Goal: Task Accomplishment & Management: Manage account settings

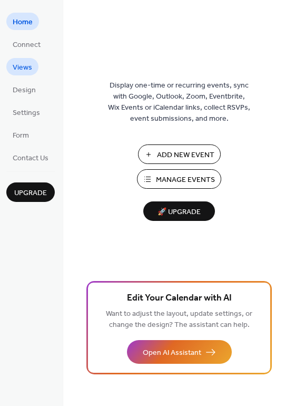
click at [22, 68] on span "Views" at bounding box center [23, 67] width 20 height 11
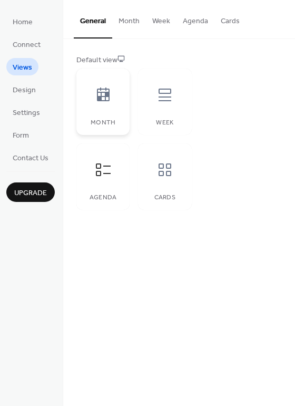
click at [100, 100] on icon at bounding box center [103, 94] width 13 height 14
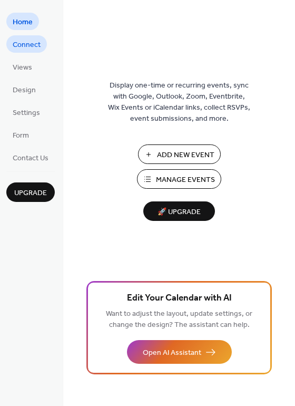
click at [25, 46] on span "Connect" at bounding box center [27, 45] width 28 height 11
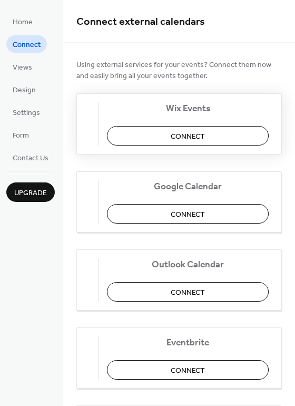
click at [179, 136] on span "Connect" at bounding box center [188, 136] width 34 height 11
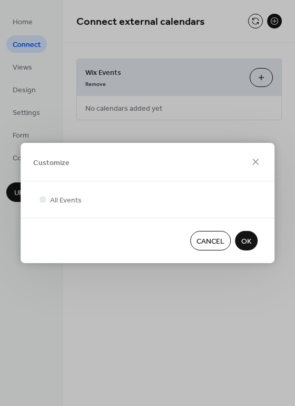
click at [248, 240] on span "OK" at bounding box center [246, 241] width 10 height 11
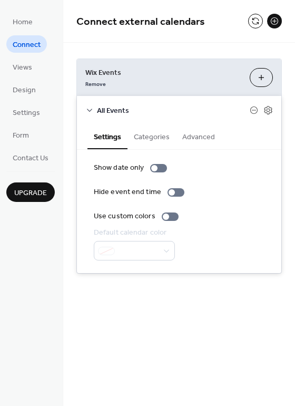
click at [231, 8] on div "Connect external calendars" at bounding box center [179, 21] width 232 height 43
click at [27, 44] on span "Connect" at bounding box center [27, 45] width 28 height 11
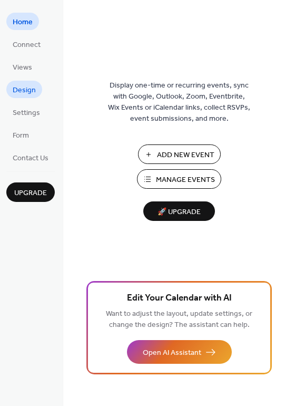
drag, startPoint x: 23, startPoint y: 81, endPoint x: 30, endPoint y: 83, distance: 7.3
click at [23, 81] on link "Design" at bounding box center [24, 89] width 36 height 17
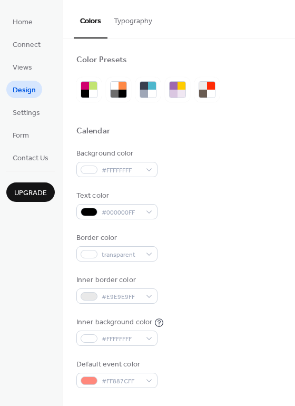
drag, startPoint x: 122, startPoint y: 22, endPoint x: 210, endPoint y: 52, distance: 93.2
click at [122, 22] on button "Typography" at bounding box center [133, 18] width 51 height 37
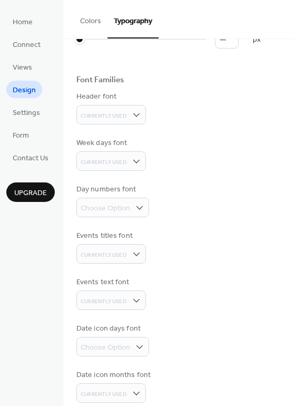
scroll to position [44, 0]
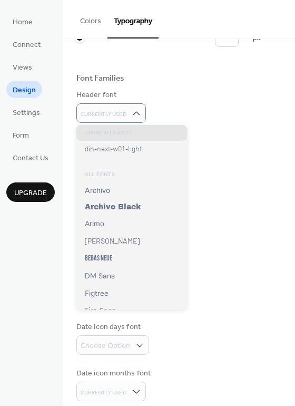
click at [212, 131] on div "Base Font Size * px Font Families Header font Currently Used Week days font Cur…" at bounding box center [179, 206] width 206 height 390
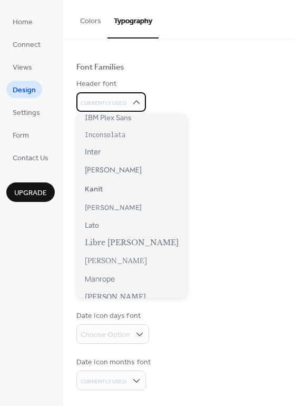
scroll to position [0, 0]
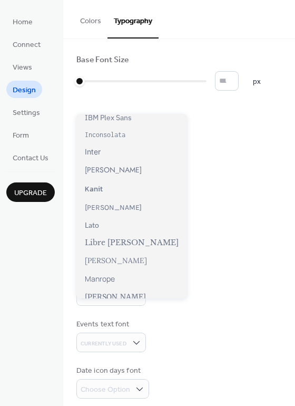
click at [199, 141] on div "Header font Currently Used" at bounding box center [179, 149] width 206 height 33
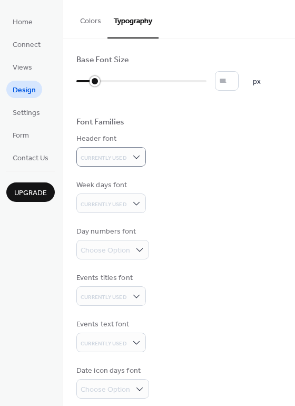
drag, startPoint x: 80, startPoint y: 79, endPoint x: 95, endPoint y: 76, distance: 16.0
click at [95, 76] on div at bounding box center [95, 81] width 11 height 11
click at [230, 83] on input "*" at bounding box center [227, 81] width 24 height 20
click at [237, 79] on input "**" at bounding box center [227, 81] width 24 height 20
type input "**"
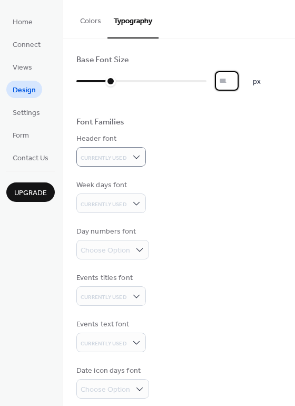
click at [237, 79] on input "**" at bounding box center [227, 81] width 24 height 20
click at [112, 203] on span "Currently Used" at bounding box center [104, 204] width 46 height 7
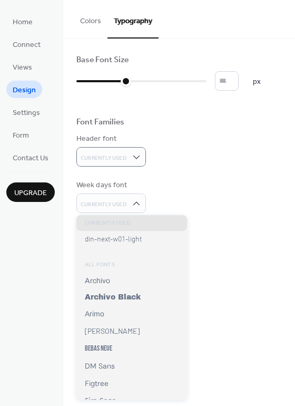
click at [185, 282] on div "Events titles font Currently Used" at bounding box center [179, 288] width 206 height 33
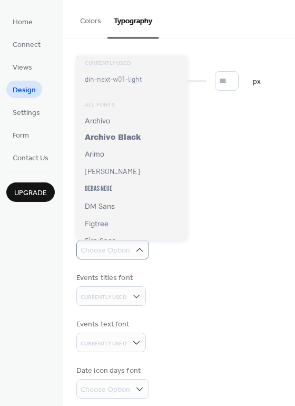
click at [203, 238] on div "Day numbers font Choose Option" at bounding box center [179, 242] width 206 height 33
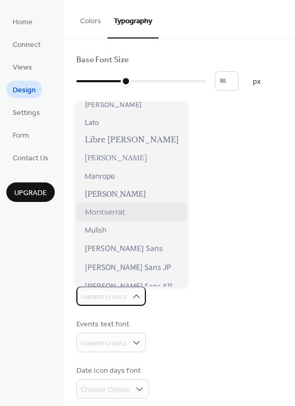
scroll to position [312, 0]
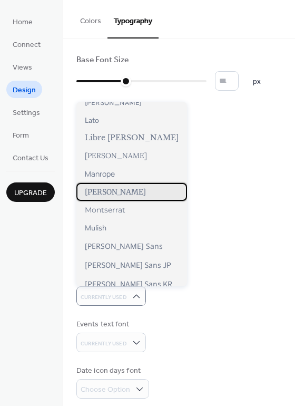
click at [98, 190] on span "Merriweather" at bounding box center [115, 191] width 61 height 9
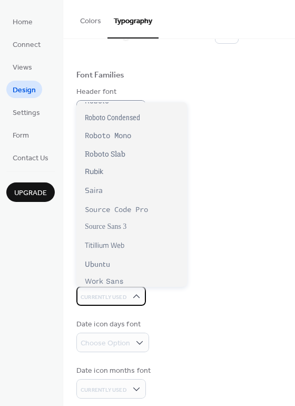
scroll to position [55, 0]
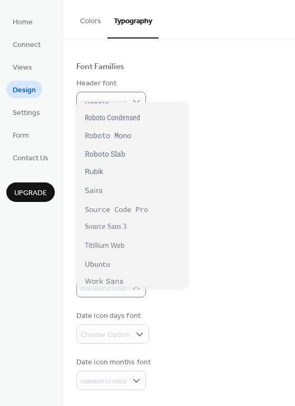
click at [183, 262] on div "Base Font Size ** px Font Families Header font Currently Used Week days font Cu…" at bounding box center [179, 194] width 206 height 391
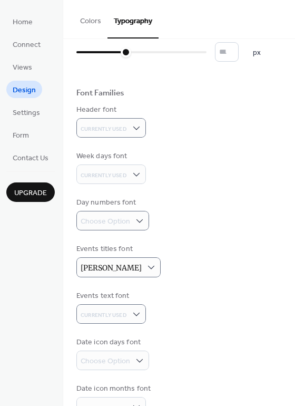
scroll to position [0, 0]
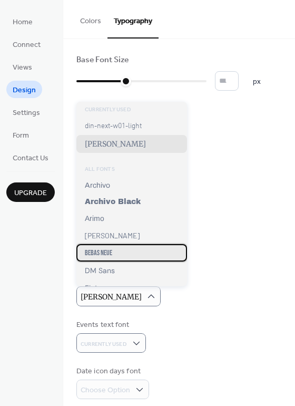
click at [106, 251] on span "Bebas Neue" at bounding box center [98, 252] width 27 height 9
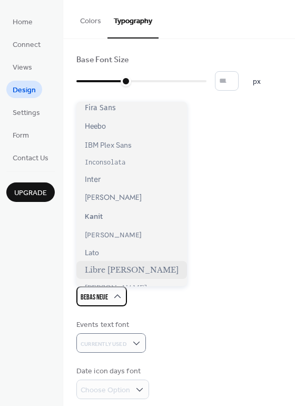
scroll to position [198, 0]
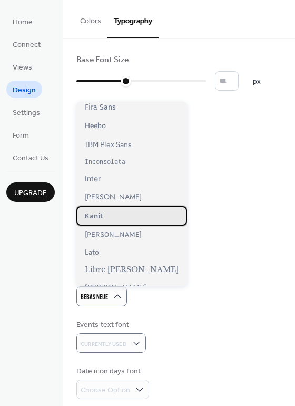
click at [90, 217] on span "Kanit" at bounding box center [94, 215] width 18 height 11
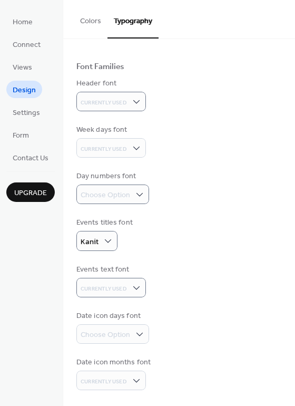
scroll to position [0, 0]
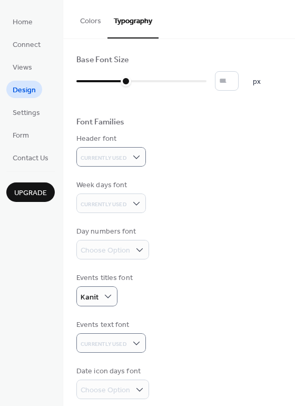
click at [83, 22] on button "Colors" at bounding box center [91, 18] width 34 height 37
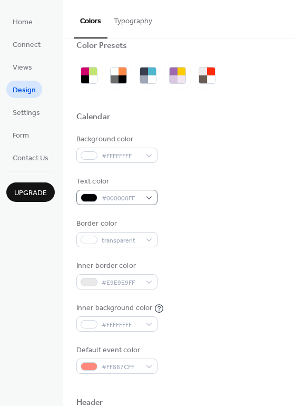
scroll to position [18, 0]
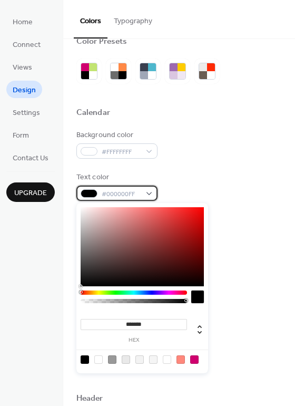
click at [131, 192] on span "#000000FF" at bounding box center [121, 194] width 39 height 11
click at [232, 305] on div "Inner background color #FFFFFFFF" at bounding box center [179, 312] width 206 height 29
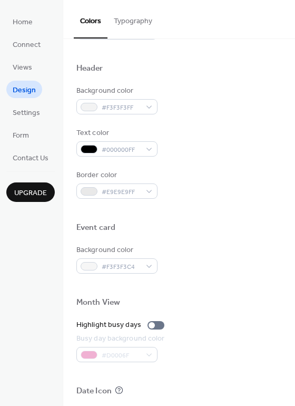
scroll to position [341, 0]
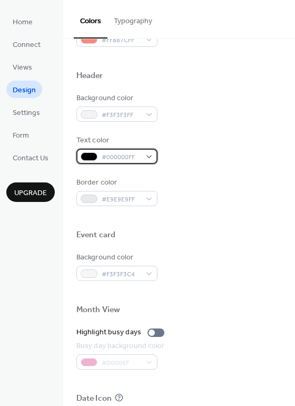
click at [151, 154] on div "#000000FF" at bounding box center [116, 156] width 81 height 15
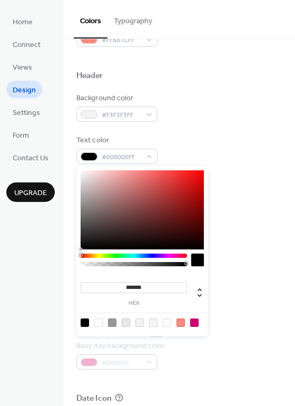
click at [194, 323] on div at bounding box center [194, 322] width 8 height 8
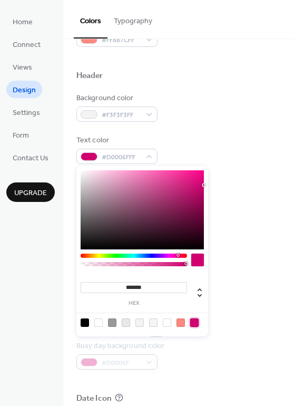
click at [84, 323] on div at bounding box center [85, 322] width 8 height 8
type input "*******"
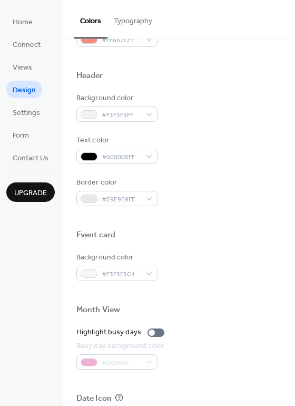
drag, startPoint x: 209, startPoint y: 174, endPoint x: 233, endPoint y: 174, distance: 24.3
click at [211, 174] on div "Background color #F3F3F3FF Text color #000000FF Border color #E9E9E9FF" at bounding box center [179, 149] width 206 height 113
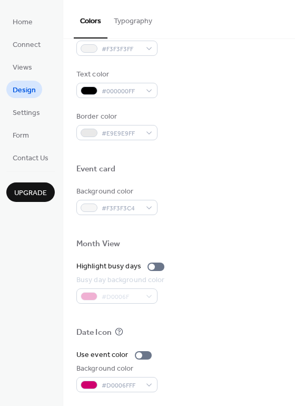
scroll to position [451, 0]
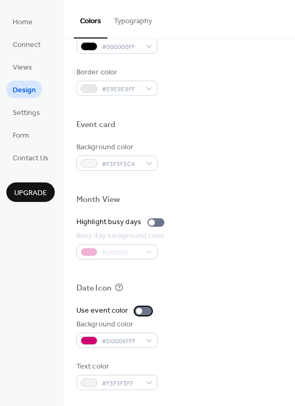
click at [137, 310] on div at bounding box center [139, 311] width 6 height 6
click at [153, 220] on div at bounding box center [156, 222] width 17 height 8
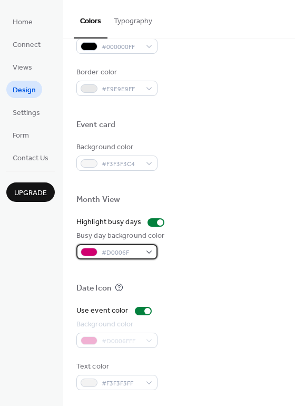
click at [106, 251] on span "#D0006F" at bounding box center [121, 252] width 39 height 11
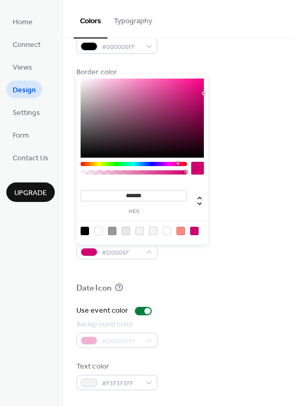
click at [109, 197] on input "*******" at bounding box center [134, 195] width 106 height 11
click at [200, 202] on icon at bounding box center [199, 200] width 13 height 13
click at [126, 230] on div at bounding box center [126, 231] width 8 height 8
type input "***"
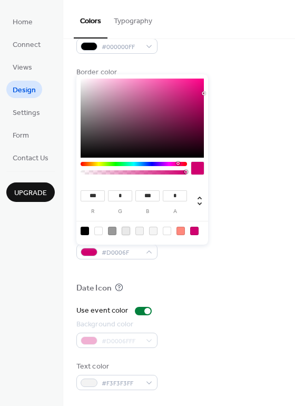
type input "***"
click at [151, 231] on div at bounding box center [153, 231] width 8 height 8
type input "***"
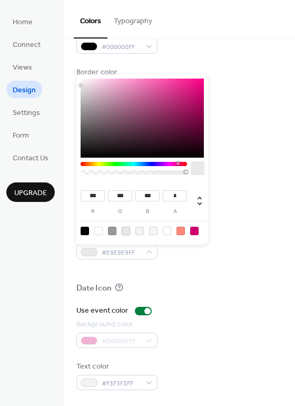
type input "**********"
click at [127, 231] on div at bounding box center [126, 231] width 8 height 8
type input "***"
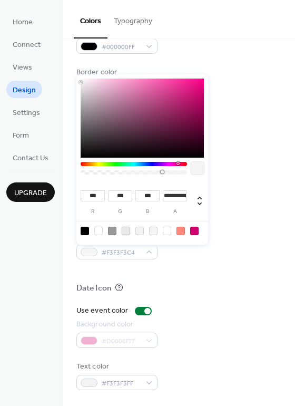
type input "*"
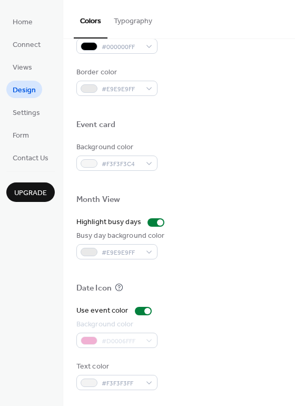
click at [242, 280] on div at bounding box center [179, 271] width 206 height 24
click at [29, 112] on span "Settings" at bounding box center [26, 113] width 27 height 11
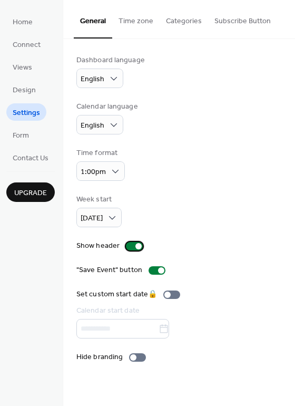
click at [137, 246] on div at bounding box center [138, 246] width 6 height 6
click at [129, 246] on div at bounding box center [130, 246] width 6 height 6
click at [132, 356] on div at bounding box center [133, 357] width 6 height 6
click at [141, 358] on div at bounding box center [142, 357] width 6 height 6
click at [131, 358] on div at bounding box center [133, 357] width 6 height 6
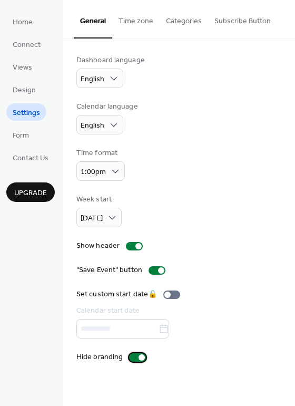
click at [133, 358] on div at bounding box center [137, 357] width 17 height 8
click at [33, 134] on link "Form" at bounding box center [20, 134] width 29 height 17
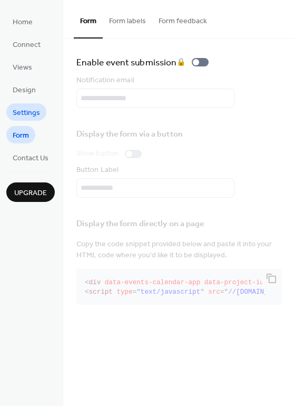
click at [20, 109] on span "Settings" at bounding box center [26, 113] width 27 height 11
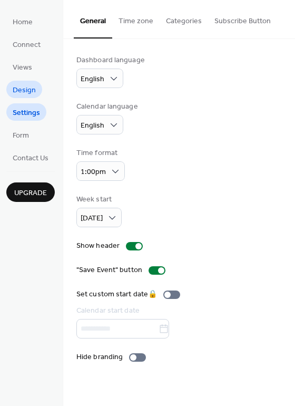
click at [21, 95] on span "Design" at bounding box center [24, 90] width 23 height 11
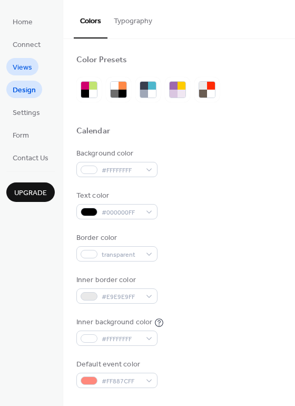
click at [23, 66] on span "Views" at bounding box center [23, 67] width 20 height 11
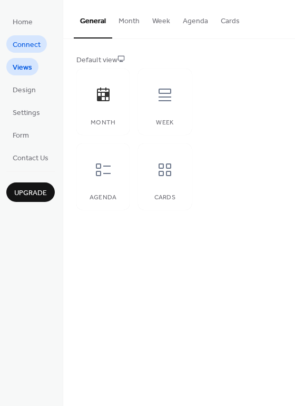
click at [22, 45] on span "Connect" at bounding box center [27, 45] width 28 height 11
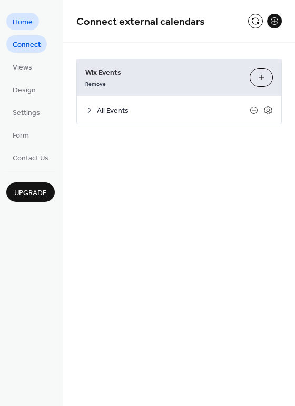
click at [24, 30] on link "Home" at bounding box center [22, 21] width 33 height 17
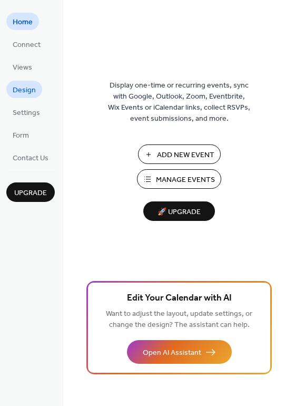
click at [31, 90] on span "Design" at bounding box center [24, 90] width 23 height 11
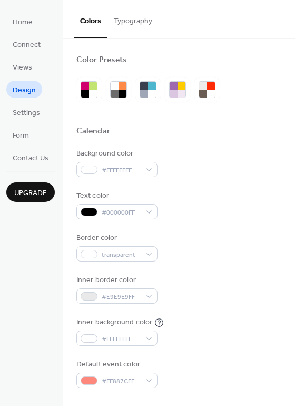
click at [130, 21] on button "Typography" at bounding box center [133, 18] width 51 height 37
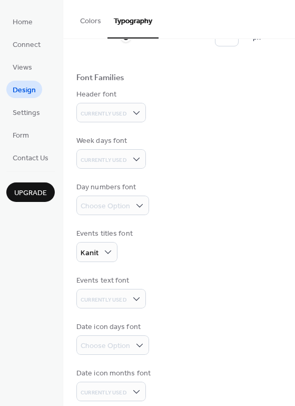
scroll to position [55, 0]
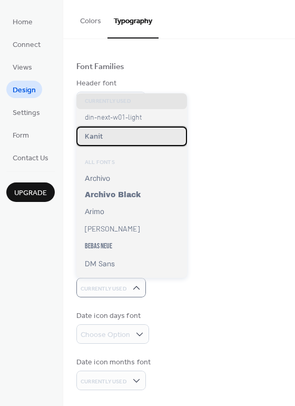
click at [94, 136] on span "Kanit" at bounding box center [94, 136] width 18 height 11
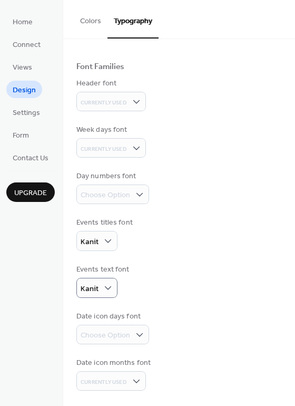
click at [226, 240] on div "Events titles font Kanit" at bounding box center [179, 234] width 206 height 34
